Goal: Task Accomplishment & Management: Use online tool/utility

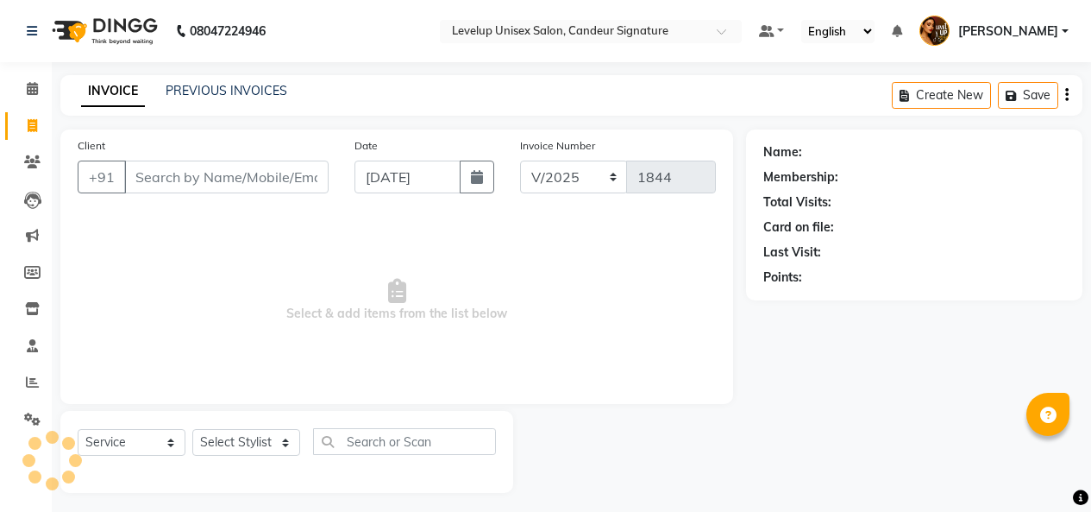
select select "7681"
select select "service"
click at [155, 167] on input "Client" at bounding box center [226, 176] width 204 height 33
click at [155, 176] on input "Client" at bounding box center [226, 176] width 204 height 33
type input "a"
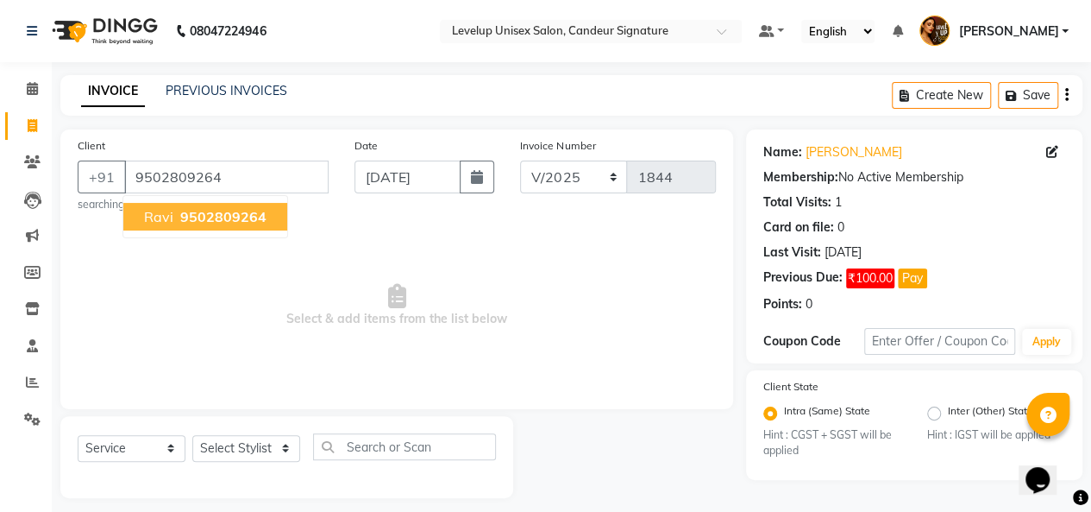
click at [200, 218] on span "9502809264" at bounding box center [223, 216] width 86 height 17
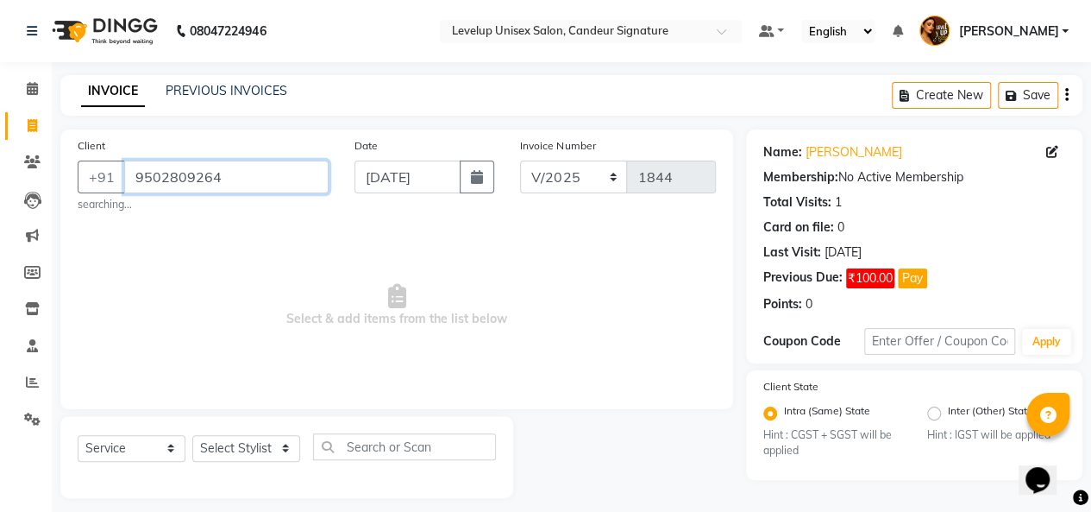
click at [292, 178] on input "9502809264" at bounding box center [226, 176] width 204 height 33
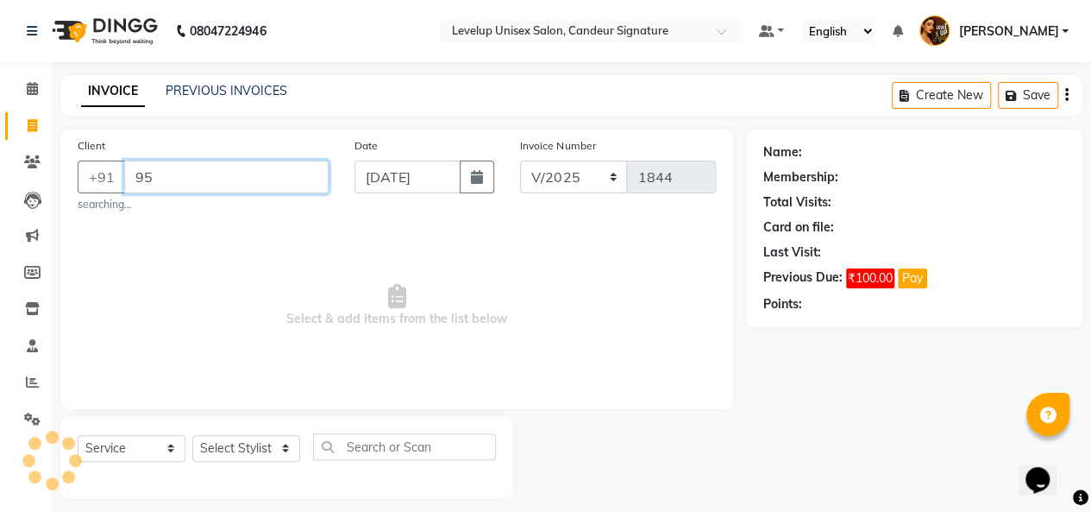
type input "9"
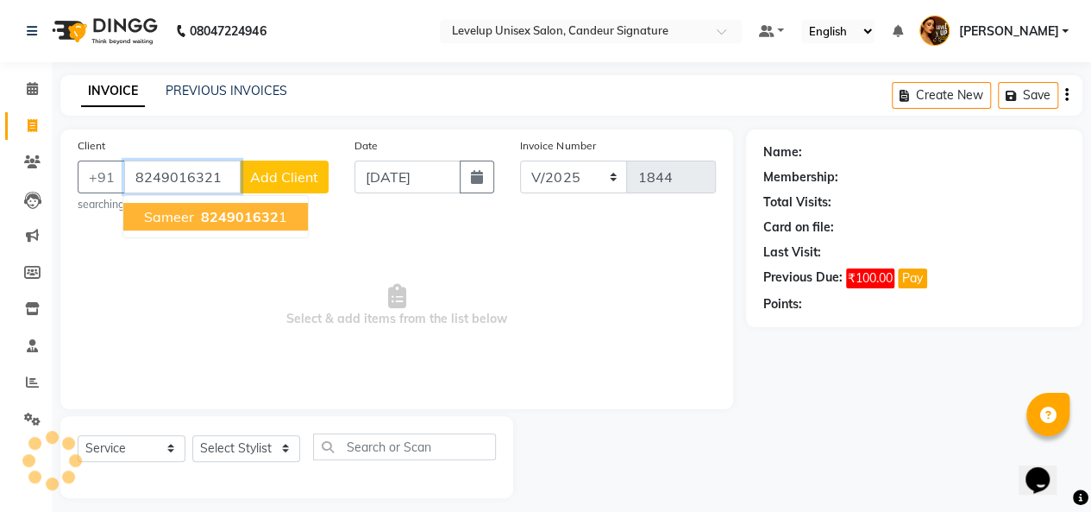
type input "8249016321"
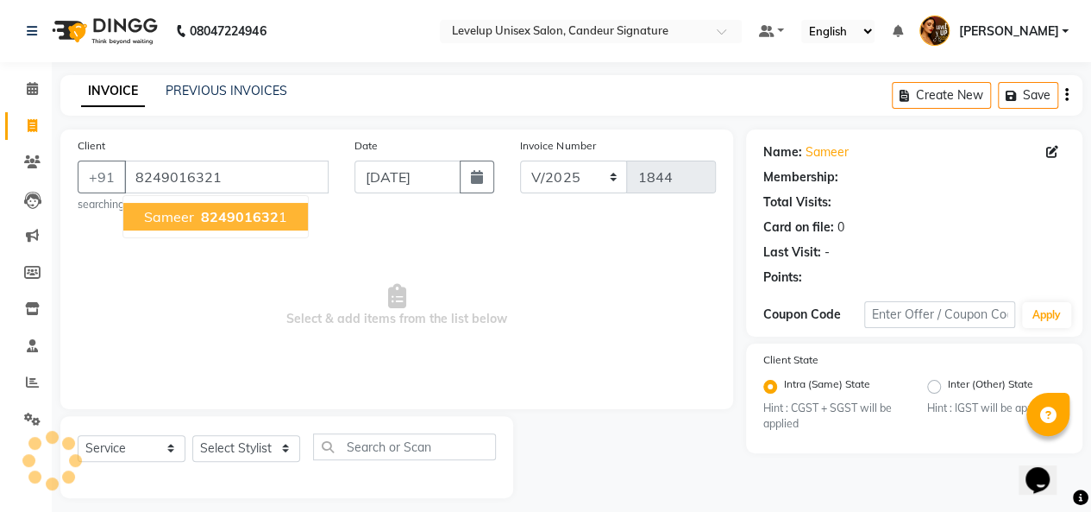
click at [264, 217] on span "824901632" at bounding box center [240, 216] width 78 height 17
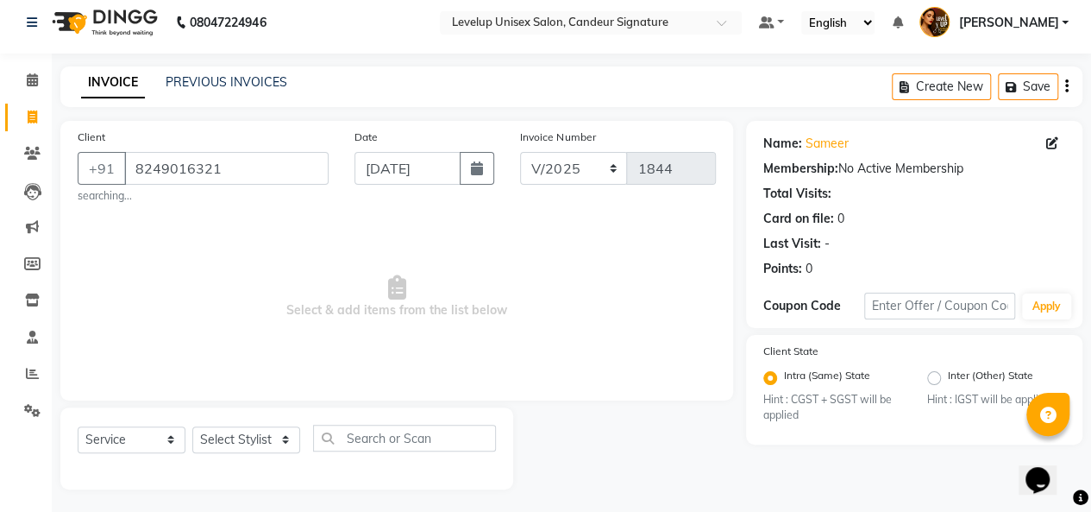
scroll to position [11, 0]
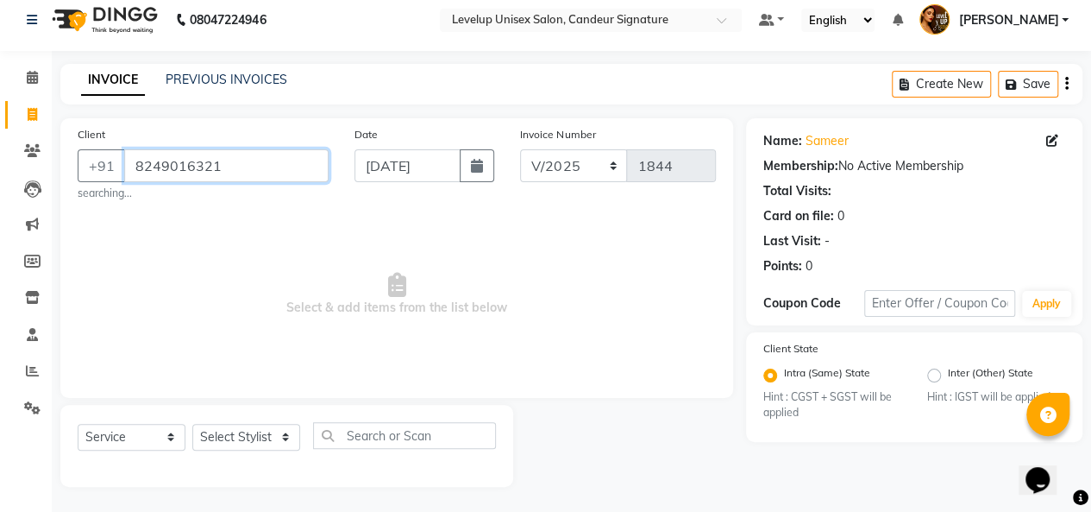
click at [238, 170] on input "8249016321" at bounding box center [226, 165] width 204 height 33
click at [286, 435] on select "Select Stylist [PERSON_NAME] [PERSON_NAME] Furkan [PERSON_NAME] [PERSON_NAME] […" at bounding box center [246, 437] width 108 height 27
select select "75674"
click at [192, 424] on select "Select Stylist [PERSON_NAME] [PERSON_NAME] Furkan [PERSON_NAME] [PERSON_NAME] […" at bounding box center [246, 437] width 108 height 27
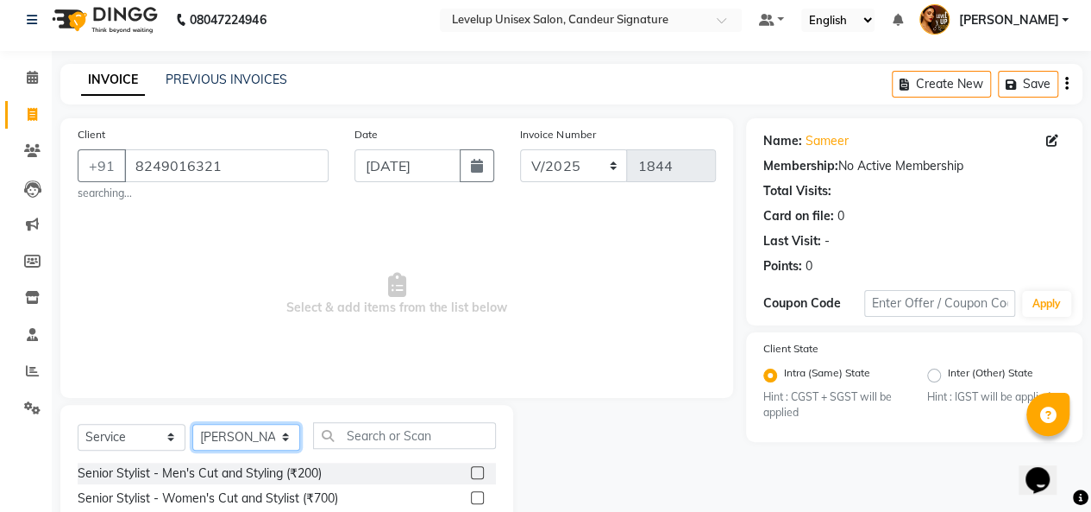
scroll to position [184, 0]
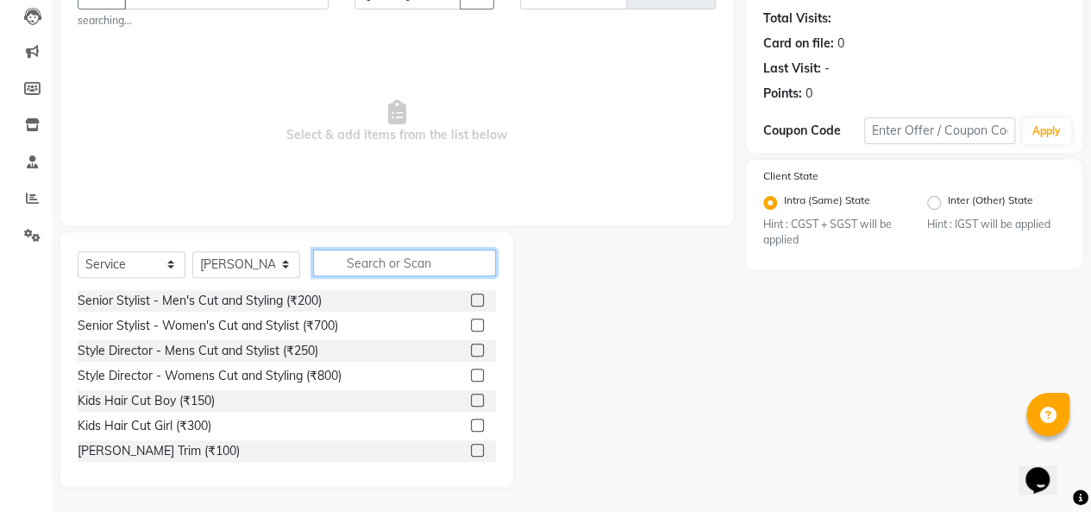
click at [398, 266] on input "text" at bounding box center [404, 262] width 183 height 27
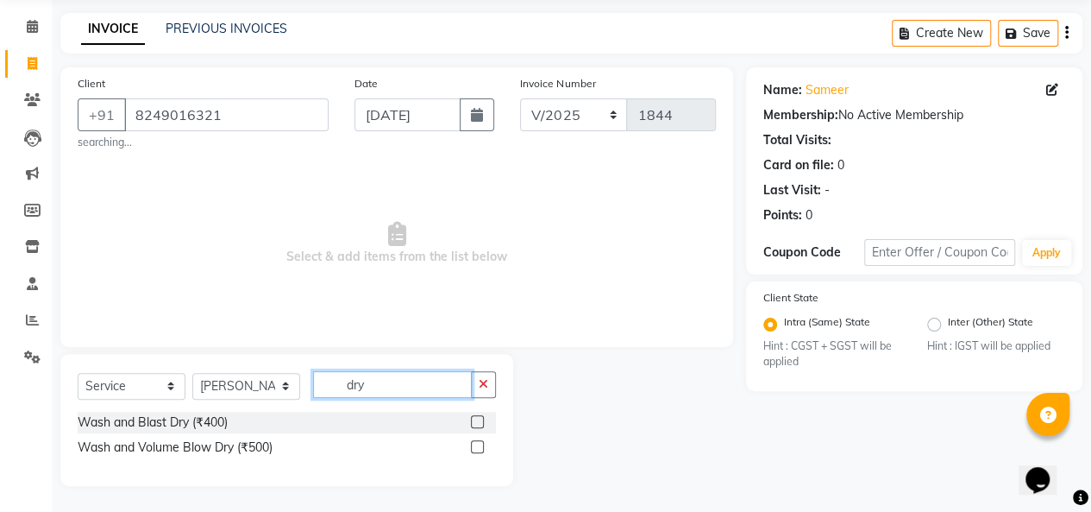
scroll to position [61, 0]
type input "dry"
click at [476, 417] on label at bounding box center [477, 422] width 13 height 13
click at [476, 418] on input "checkbox" at bounding box center [476, 423] width 11 height 11
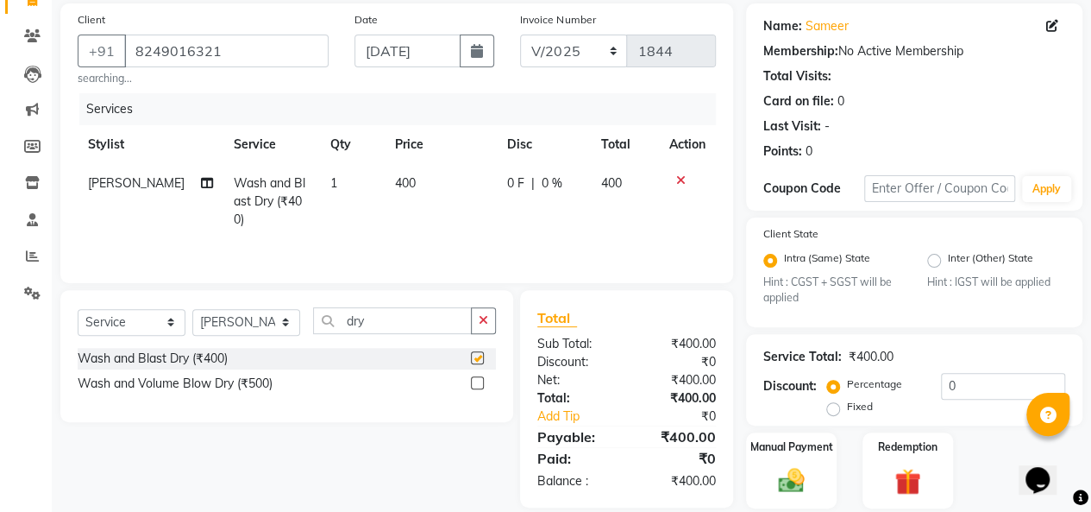
checkbox input "false"
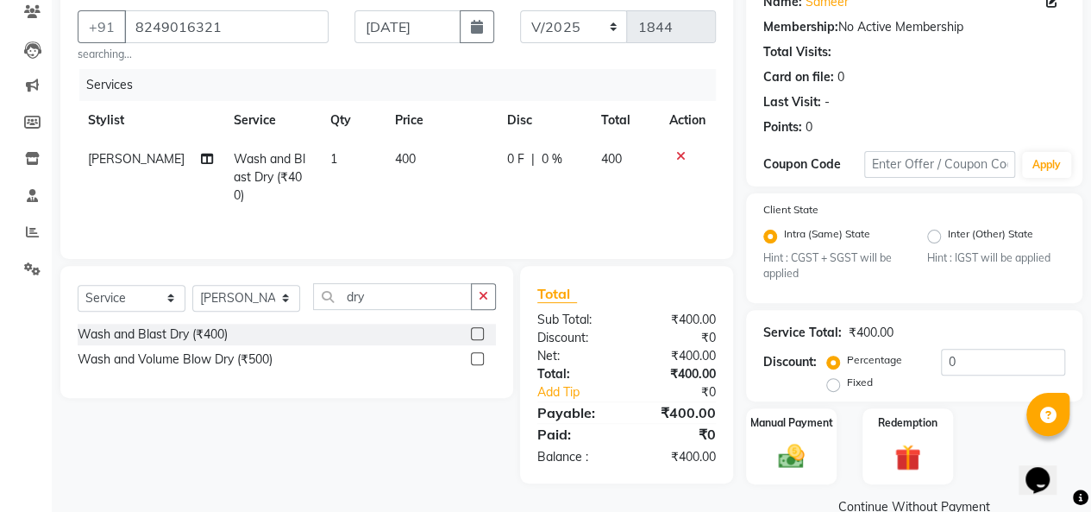
click at [893, 503] on link "Continue Without Payment" at bounding box center [915, 507] width 330 height 18
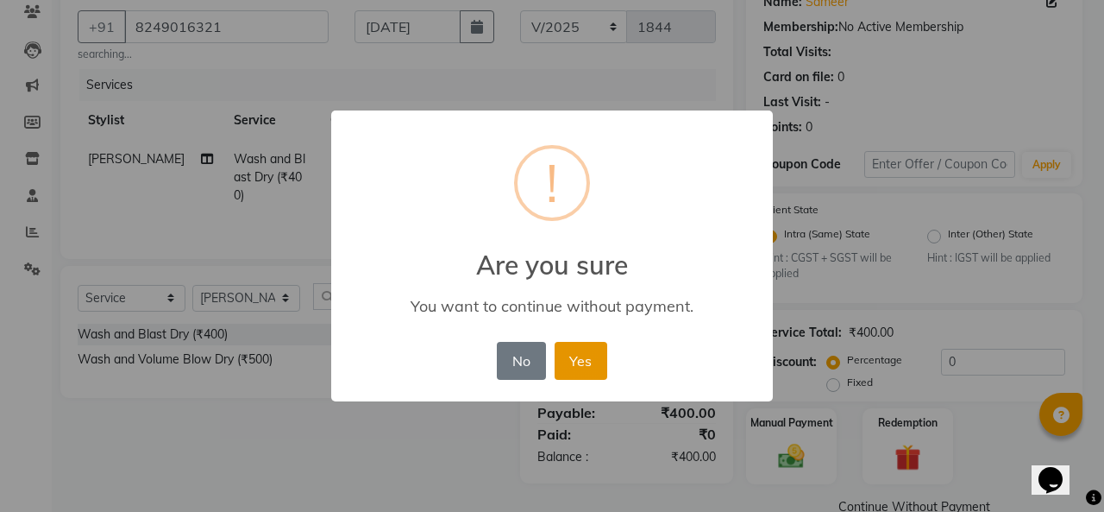
click at [590, 361] on button "Yes" at bounding box center [581, 361] width 53 height 38
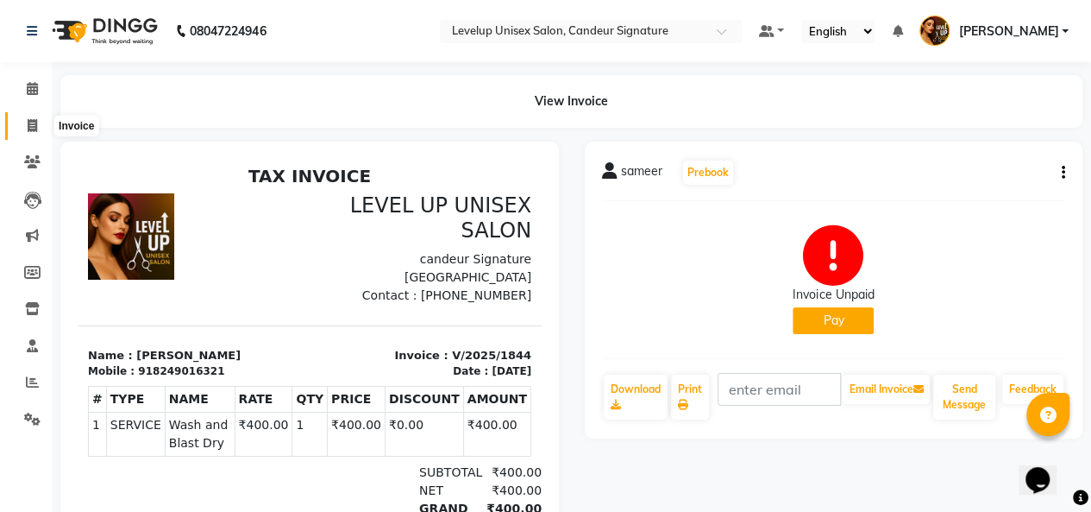
click at [28, 120] on icon at bounding box center [32, 125] width 9 height 13
select select "service"
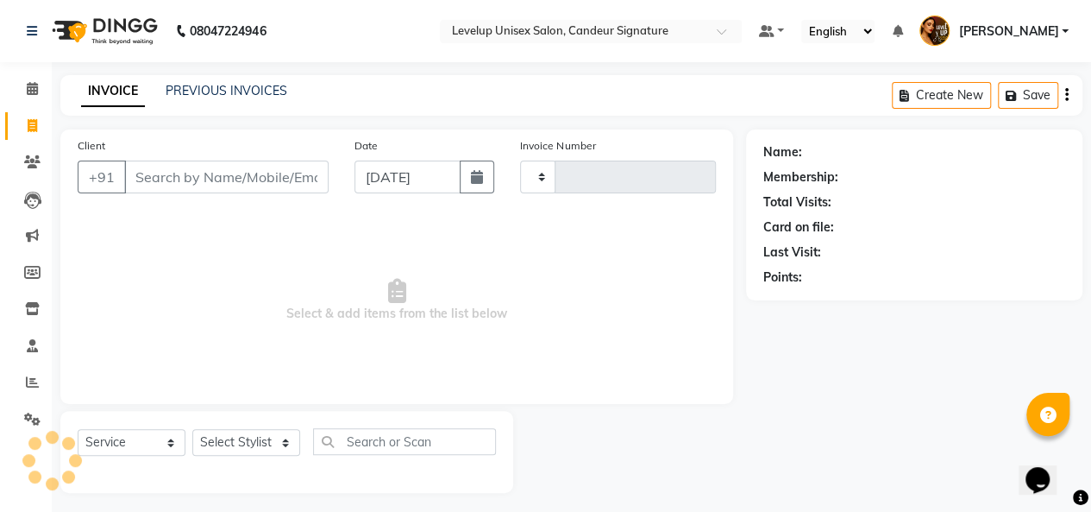
scroll to position [6, 0]
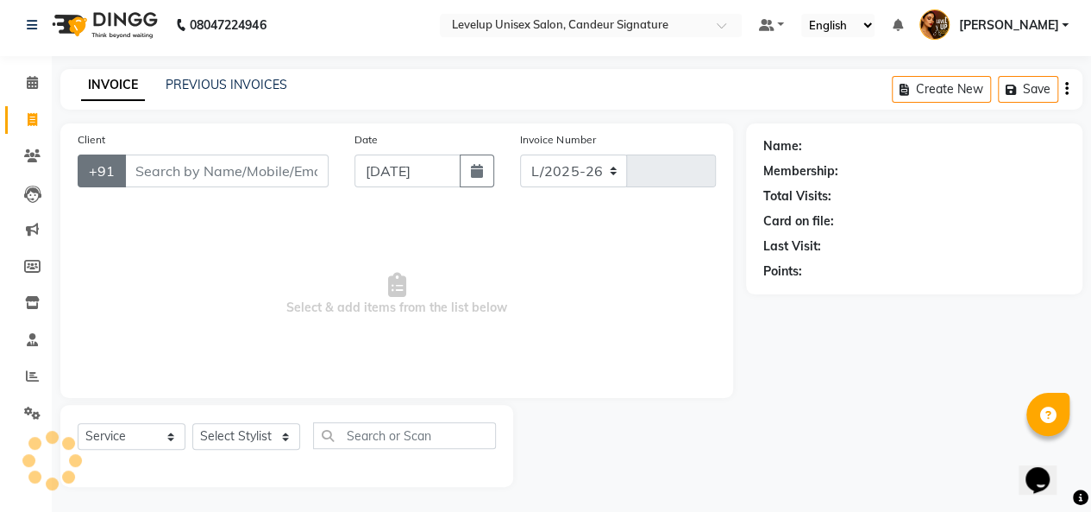
select select "7681"
type input "1845"
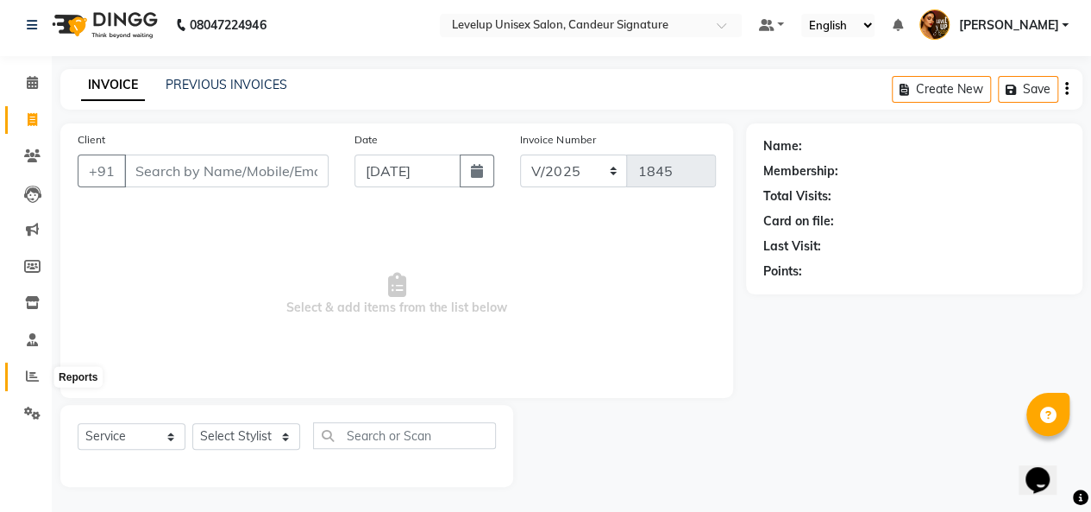
click at [33, 373] on icon at bounding box center [32, 375] width 13 height 13
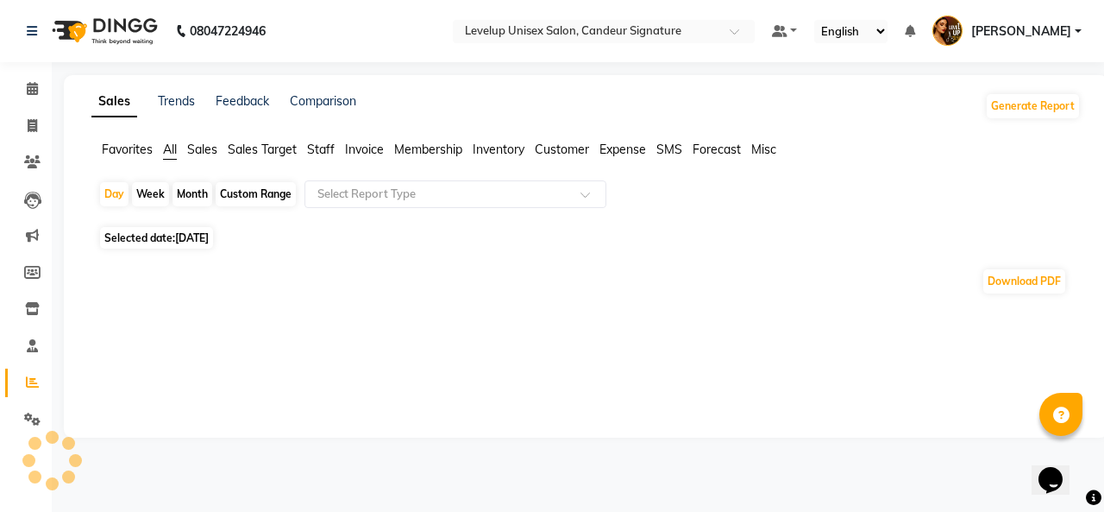
click at [185, 193] on div "Month" at bounding box center [193, 194] width 40 height 24
select select "9"
select select "2025"
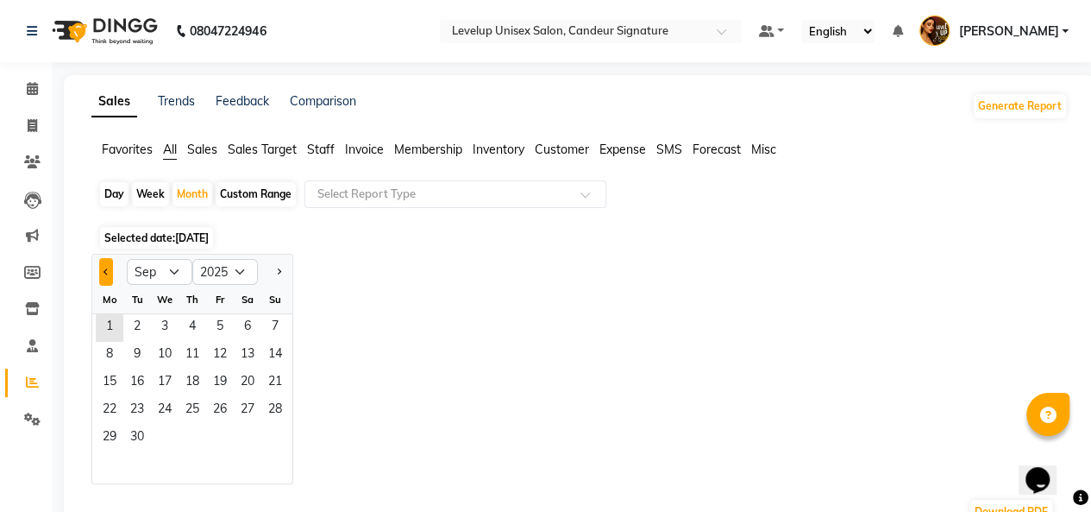
click at [106, 273] on span "Previous month" at bounding box center [107, 270] width 6 height 6
select select "8"
click at [211, 331] on span "1" at bounding box center [220, 328] width 28 height 28
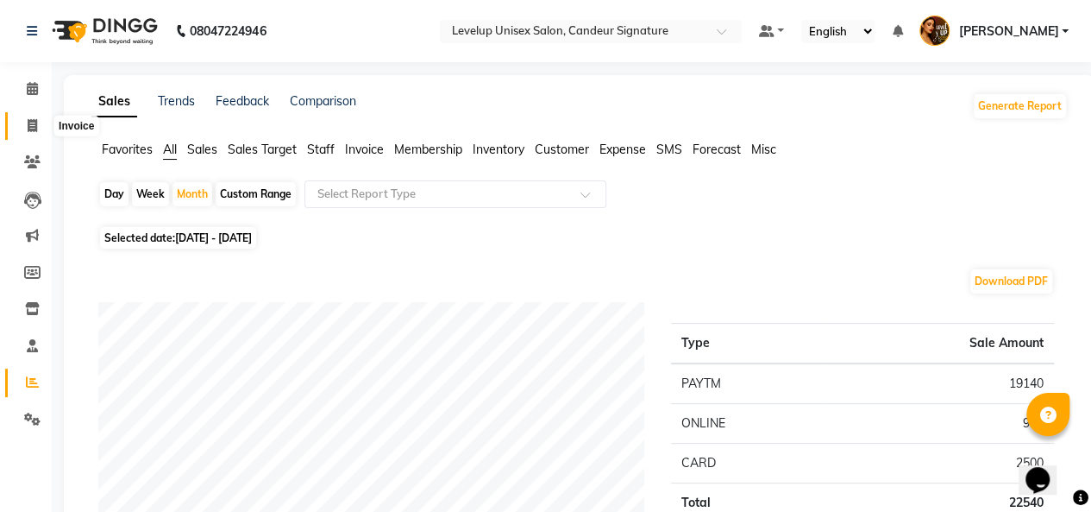
click at [29, 120] on icon at bounding box center [32, 125] width 9 height 13
select select "service"
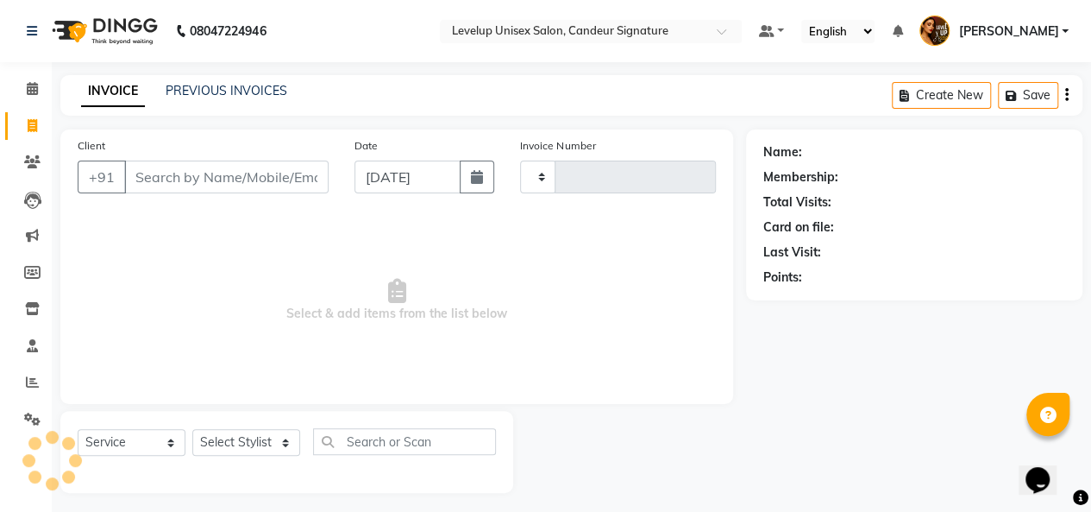
scroll to position [6, 0]
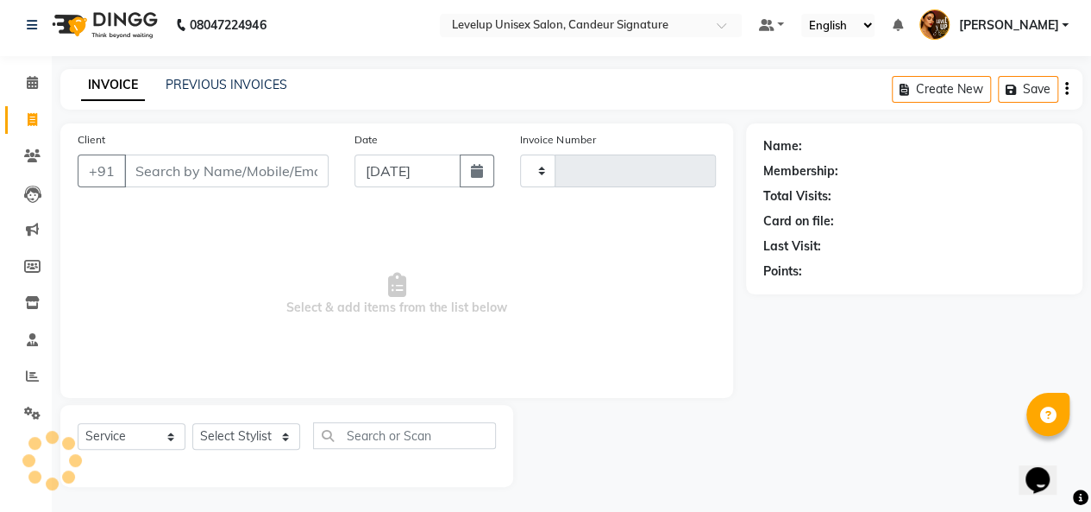
type input "1845"
select select "7681"
click at [47, 170] on li "Clients" at bounding box center [26, 156] width 52 height 37
drag, startPoint x: 47, startPoint y: 170, endPoint x: 60, endPoint y: 172, distance: 13.9
click at [60, 172] on div "Client +91 Date [DATE] Invoice Number L/2025-26 V/2025 V/[PHONE_NUMBER] Select …" at bounding box center [396, 260] width 673 height 274
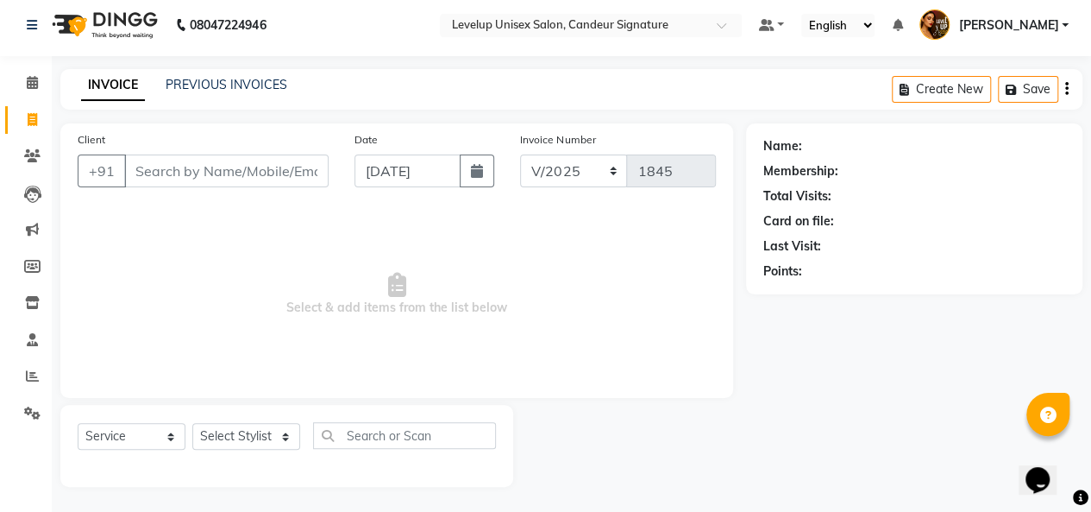
click at [60, 172] on div "Client +91 Date [DATE] Invoice Number L/2025-26 V/2025 V/[PHONE_NUMBER] Select …" at bounding box center [396, 260] width 673 height 274
click at [123, 192] on div "Client +91" at bounding box center [203, 165] width 277 height 71
click at [163, 205] on div "Client +91 Date [DATE] Invoice Number L/2025-26 V/2025 V/[PHONE_NUMBER] Select …" at bounding box center [396, 260] width 673 height 274
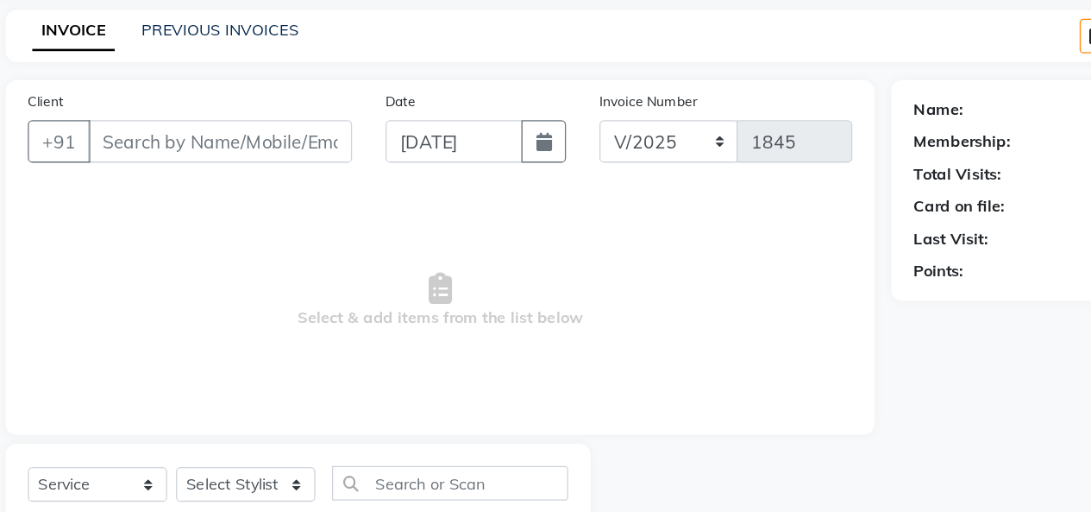
click at [249, 268] on span "Select & add items from the list below" at bounding box center [397, 294] width 638 height 173
drag, startPoint x: 261, startPoint y: 255, endPoint x: 256, endPoint y: 264, distance: 10.4
click at [256, 264] on span "Select & add items from the list below" at bounding box center [397, 294] width 638 height 173
click at [261, 261] on span "Select & add items from the list below" at bounding box center [397, 294] width 638 height 173
click at [263, 256] on span "Select & add items from the list below" at bounding box center [397, 294] width 638 height 173
